Goal: Find specific page/section: Find specific page/section

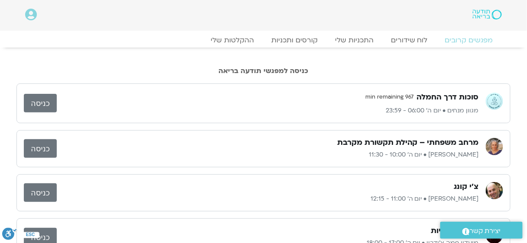
click at [47, 151] on link "כניסה" at bounding box center [40, 148] width 33 height 19
click at [28, 102] on link "כניסה" at bounding box center [40, 103] width 33 height 19
click at [51, 156] on link "כניסה" at bounding box center [40, 148] width 33 height 19
click at [25, 195] on link "כניסה" at bounding box center [40, 193] width 33 height 19
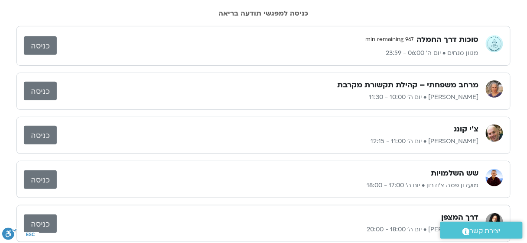
scroll to position [115, 0]
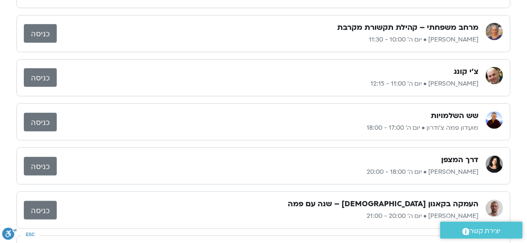
click at [43, 167] on link "כניסה" at bounding box center [40, 166] width 33 height 19
